Goal: Information Seeking & Learning: Find specific fact

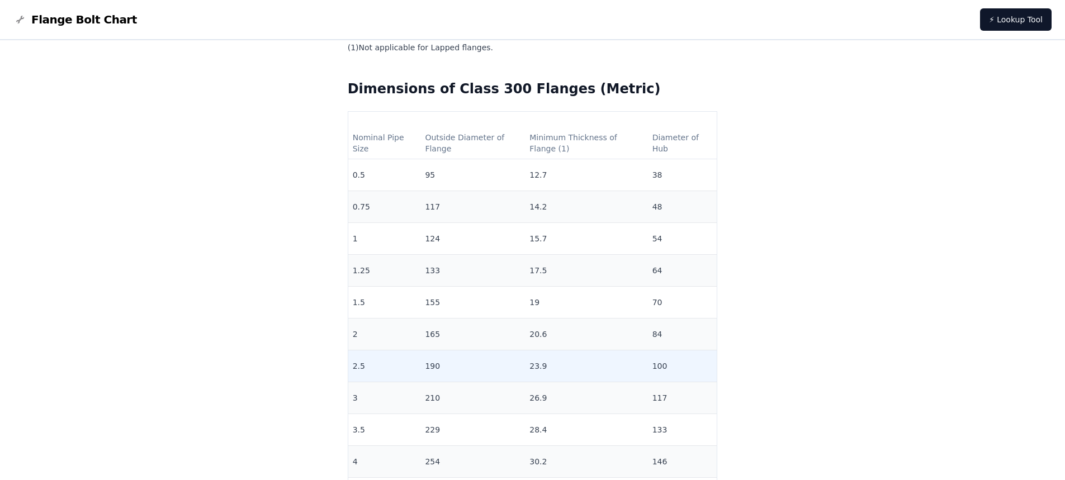
scroll to position [2516, 0]
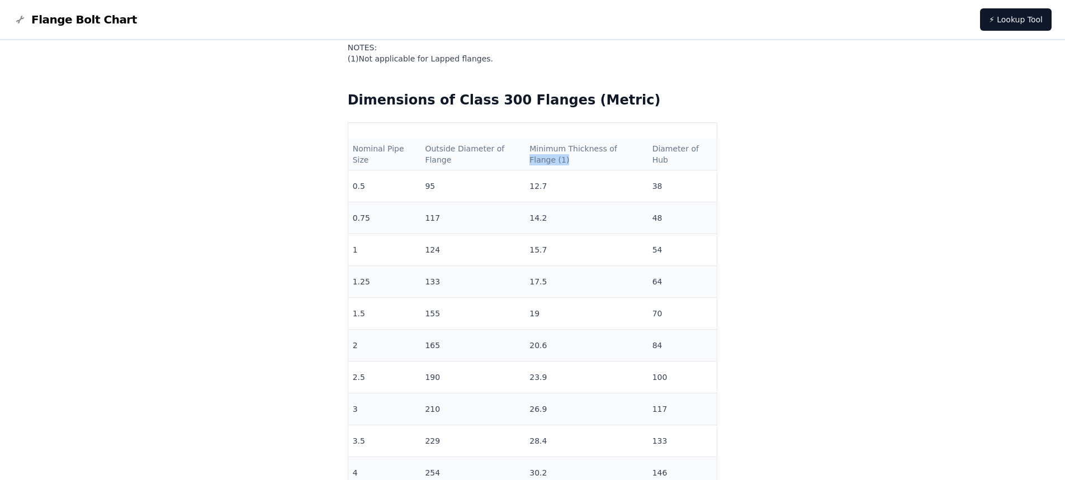
drag, startPoint x: 617, startPoint y: 176, endPoint x: 524, endPoint y: 181, distance: 92.3
click at [525, 170] on th "Minimum Thickness of Flange (1)" at bounding box center [586, 155] width 122 height 32
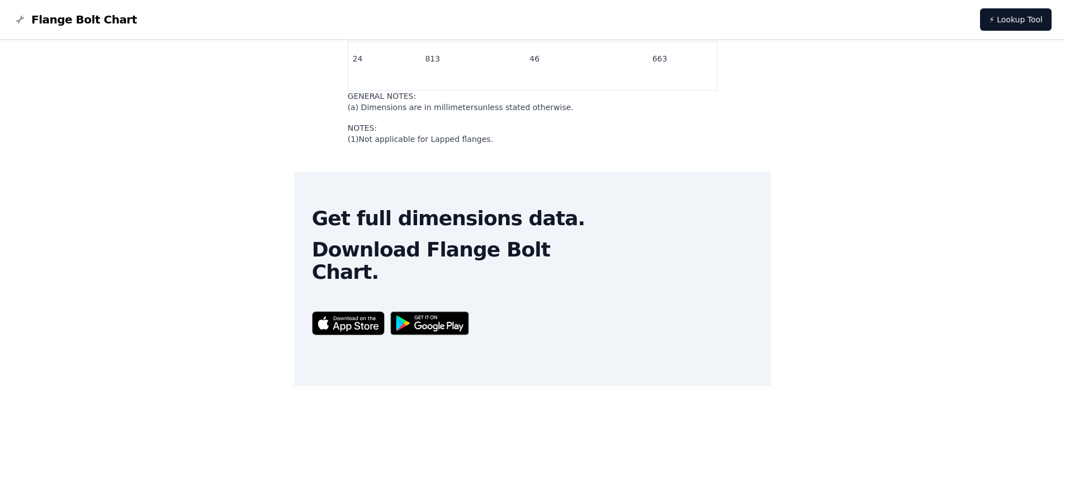
scroll to position [12966, 0]
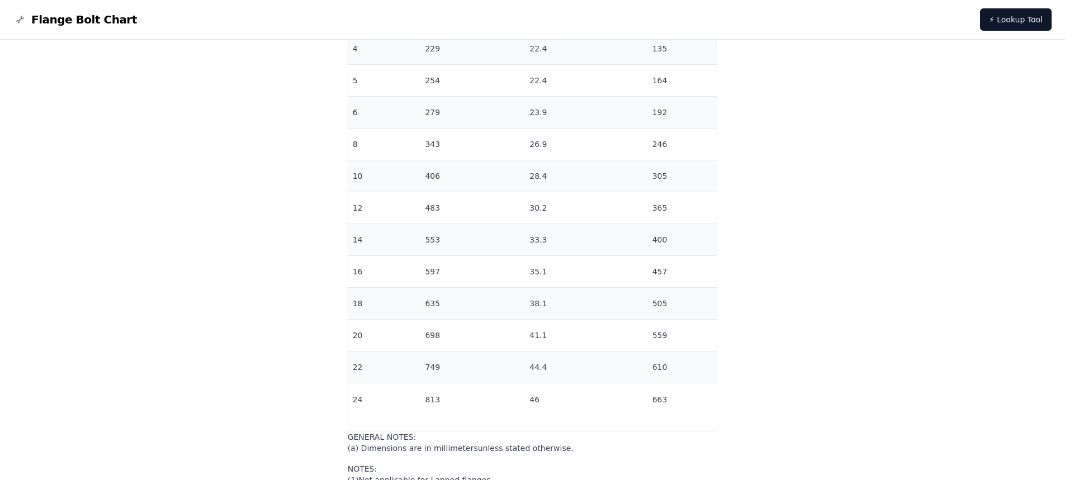
scroll to position [1509, 0]
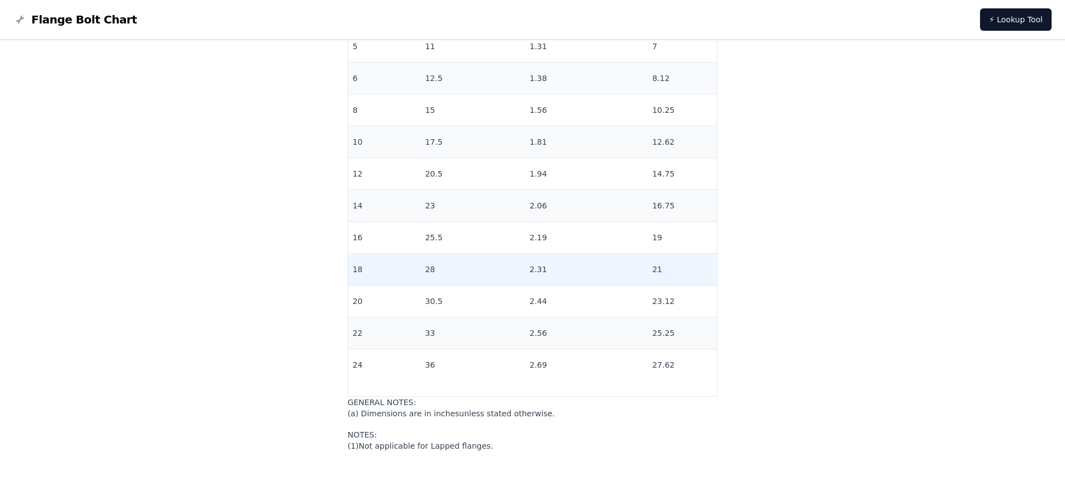
scroll to position [4025, 0]
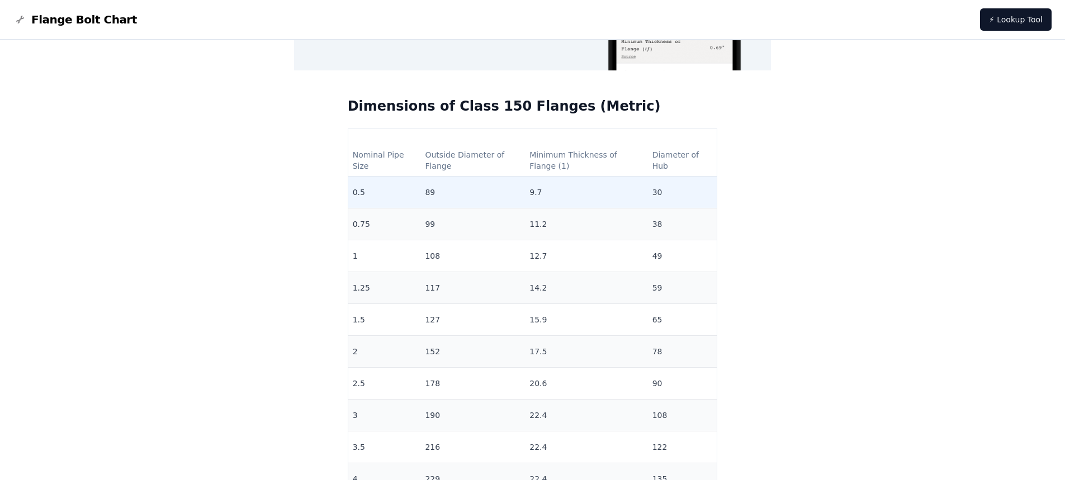
scroll to position [783, 0]
